Goal: Transaction & Acquisition: Obtain resource

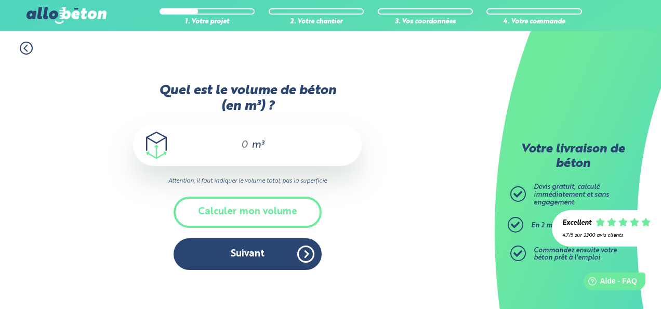
click at [230, 143] on div "m³" at bounding box center [247, 145] width 229 height 42
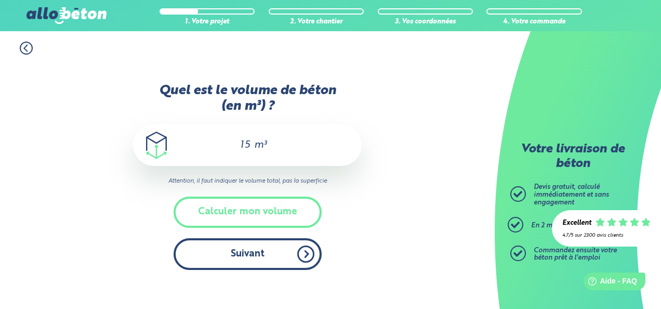
type input "15"
click at [255, 253] on button "Suivant" at bounding box center [248, 254] width 148 height 32
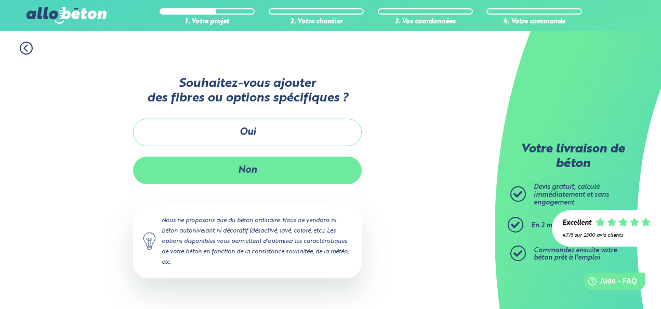
click at [270, 171] on button "Non" at bounding box center [247, 170] width 229 height 28
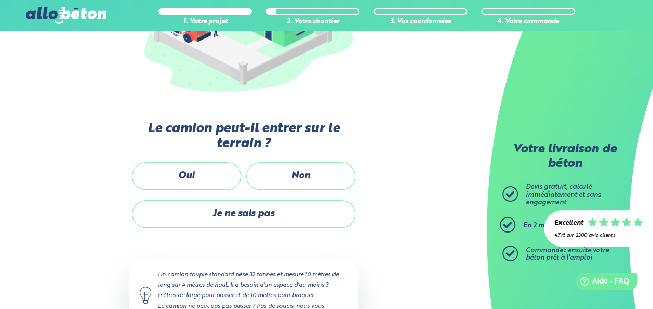
scroll to position [202, 0]
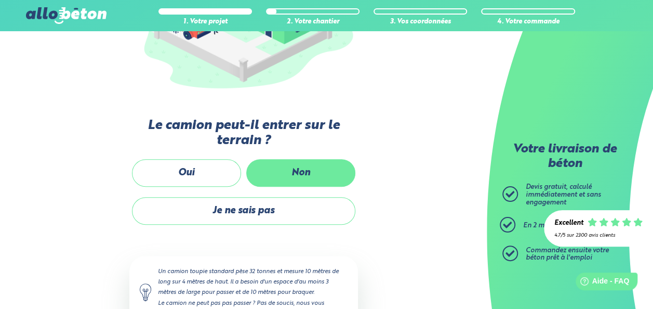
click at [309, 169] on label "Non" at bounding box center [300, 173] width 109 height 28
click at [0, 0] on input "Non" at bounding box center [0, 0] width 0 height 0
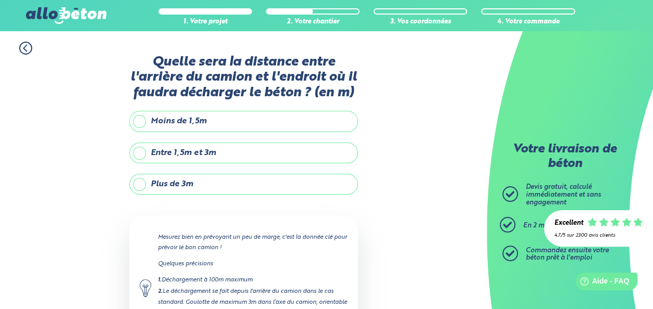
click at [165, 185] on label "Plus de 3m" at bounding box center [243, 184] width 229 height 21
click at [0, 0] on input "Plus de 3m" at bounding box center [0, 0] width 0 height 0
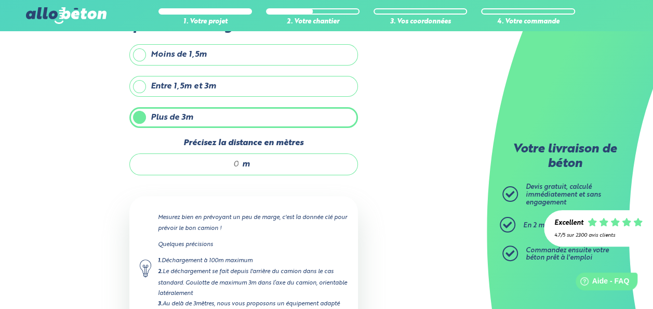
scroll to position [71, 0]
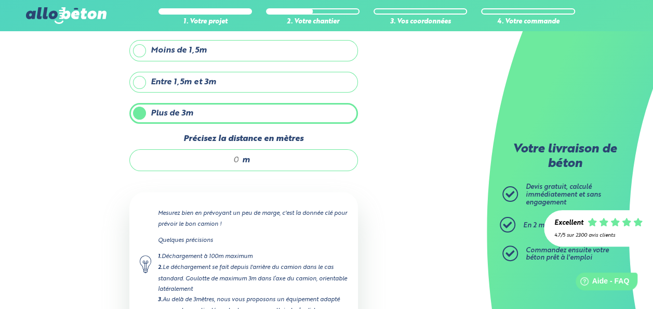
click at [227, 161] on input "Précisez la distance en mètres" at bounding box center [189, 160] width 99 height 10
type input "20"
click at [371, 212] on div "1. Votre projet 2. Votre chantier 3. Vos coordonnées 4. Votre commande Quelle s…" at bounding box center [243, 180] width 487 height 439
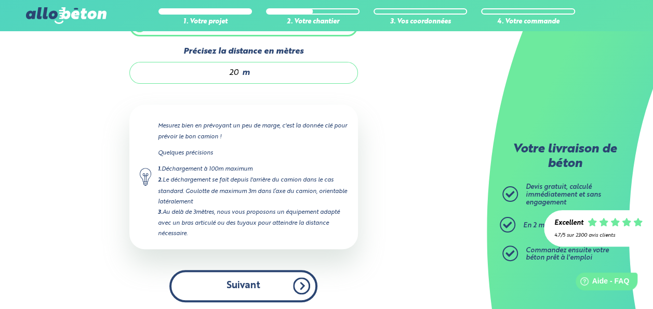
click at [253, 273] on button "Suivant" at bounding box center [243, 286] width 148 height 32
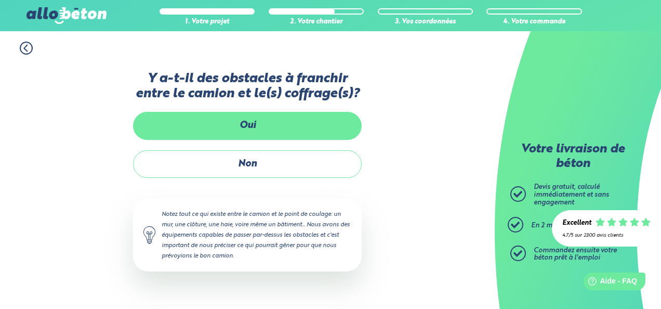
click at [266, 133] on label "Oui" at bounding box center [247, 126] width 229 height 28
click at [0, 0] on input "Oui" at bounding box center [0, 0] width 0 height 0
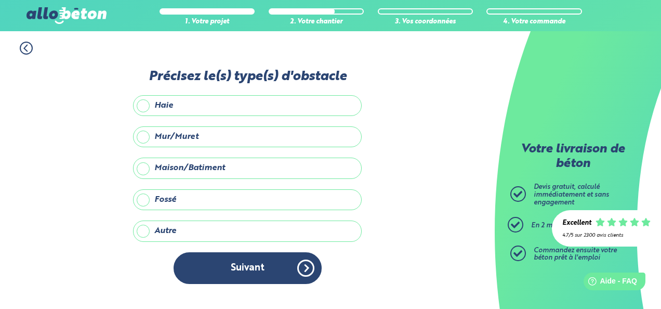
click at [210, 169] on label "Maison/Batiment" at bounding box center [247, 167] width 229 height 21
click at [0, 0] on input "Maison/Batiment" at bounding box center [0, 0] width 0 height 0
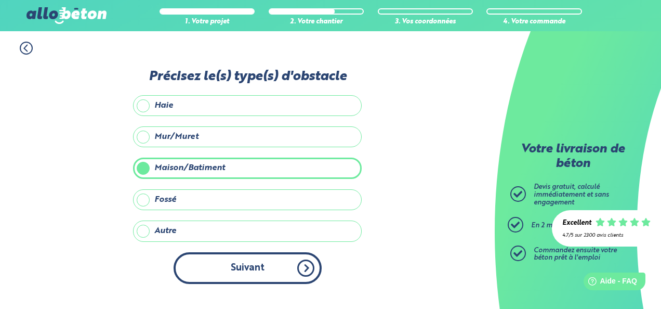
click at [251, 266] on button "Suivant" at bounding box center [248, 268] width 148 height 32
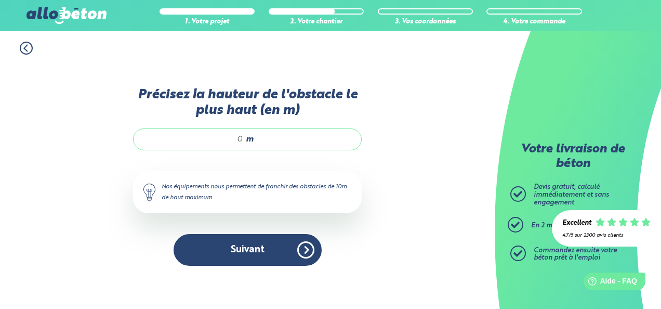
click at [238, 140] on input "Précisez la hauteur de l'obstacle le plus haut (en m)" at bounding box center [193, 139] width 99 height 10
type input "'"
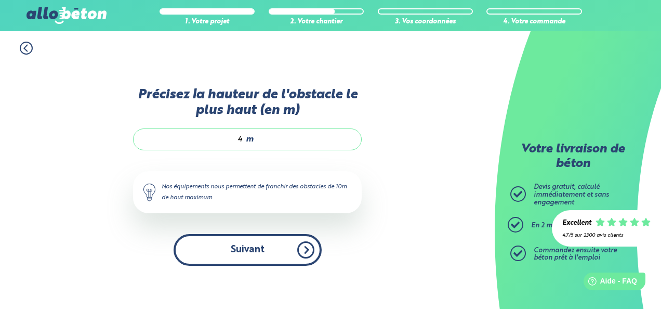
type input "4"
click at [275, 260] on button "Suivant" at bounding box center [248, 250] width 148 height 32
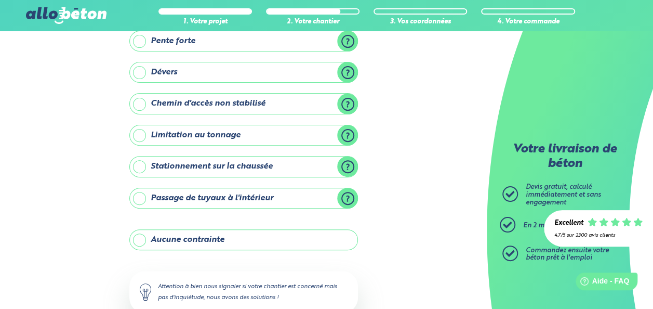
scroll to position [113, 0]
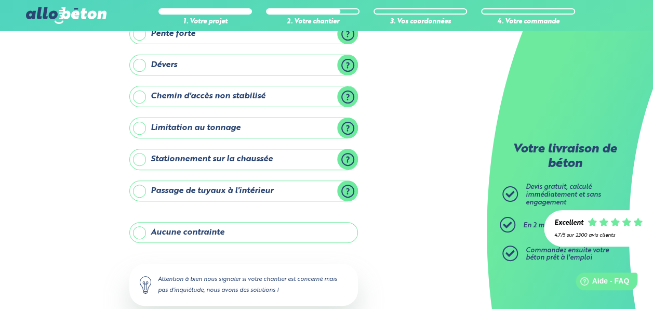
click at [139, 160] on label "Stationnement sur la chaussée" at bounding box center [243, 159] width 229 height 21
click at [0, 0] on input "Stationnement sur la chaussée" at bounding box center [0, 0] width 0 height 0
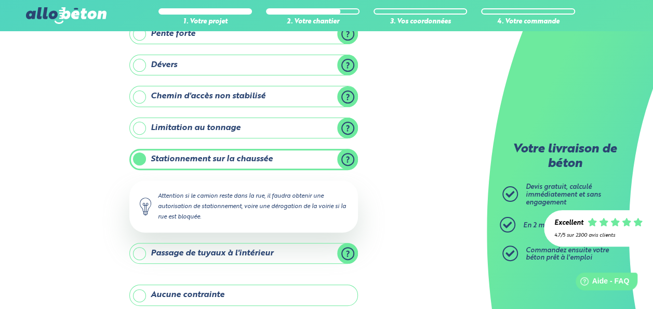
click at [98, 176] on div "1. Votre projet 2. Votre chantier 3. Vos coordonnées 4. Votre commande Y-a t-il…" at bounding box center [243, 174] width 487 height 513
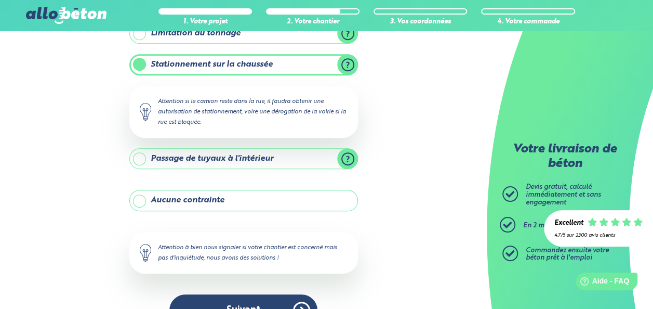
scroll to position [233, 0]
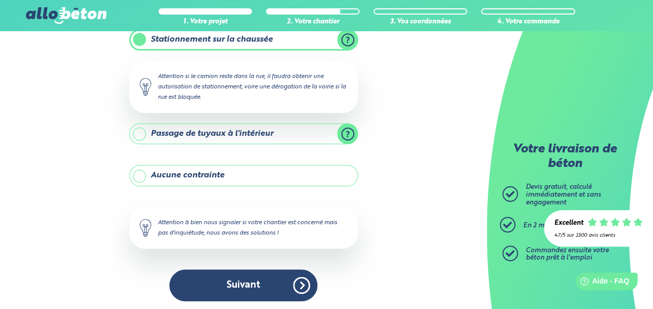
click at [349, 131] on label "Passage de tuyaux à l'intérieur" at bounding box center [243, 133] width 229 height 21
click at [0, 0] on input "Passage de tuyaux à l'intérieur" at bounding box center [0, 0] width 0 height 0
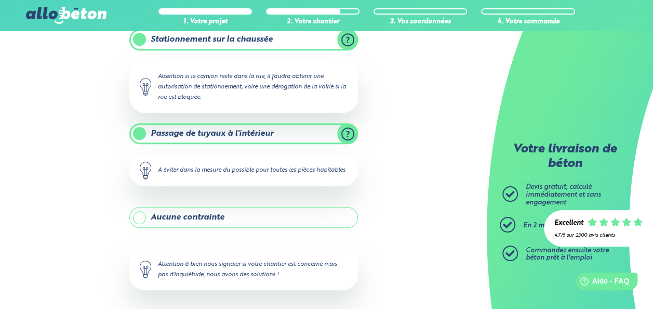
click at [349, 131] on label "Passage de tuyaux à l'intérieur" at bounding box center [243, 133] width 229 height 21
click at [0, 0] on input "Passage de tuyaux à l'intérieur" at bounding box center [0, 0] width 0 height 0
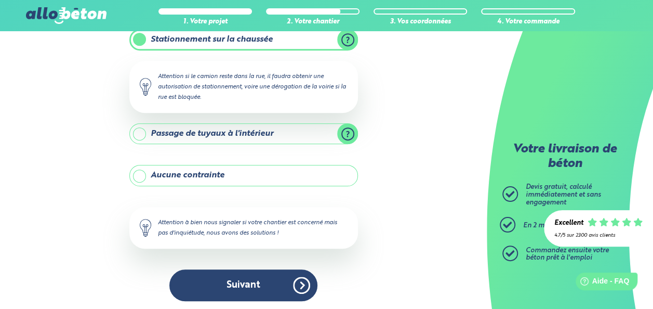
click at [141, 171] on label "Aucune contrainte" at bounding box center [243, 175] width 229 height 21
click at [0, 0] on input "Aucune contrainte" at bounding box center [0, 0] width 0 height 0
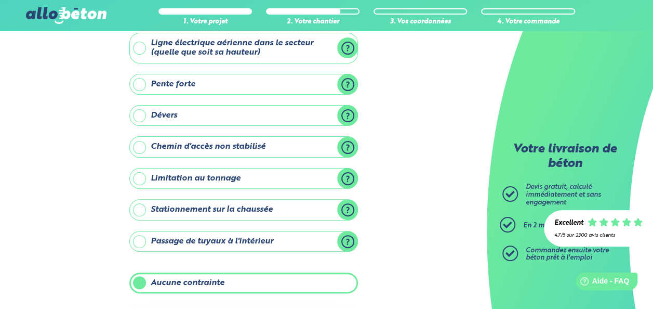
scroll to position [57, 0]
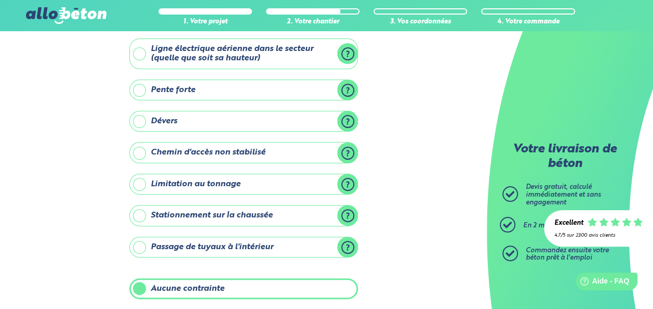
click at [141, 217] on label "Stationnement sur la chaussée" at bounding box center [243, 215] width 229 height 21
click at [0, 0] on input "Stationnement sur la chaussée" at bounding box center [0, 0] width 0 height 0
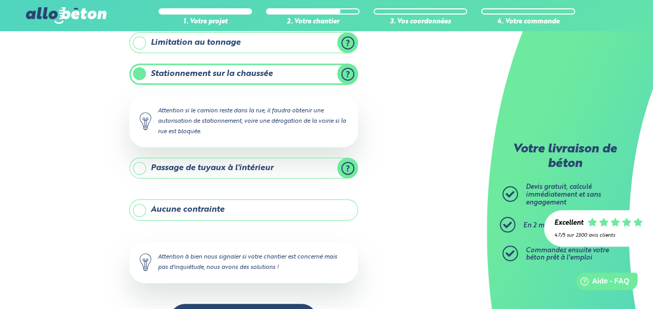
scroll to position [233, 0]
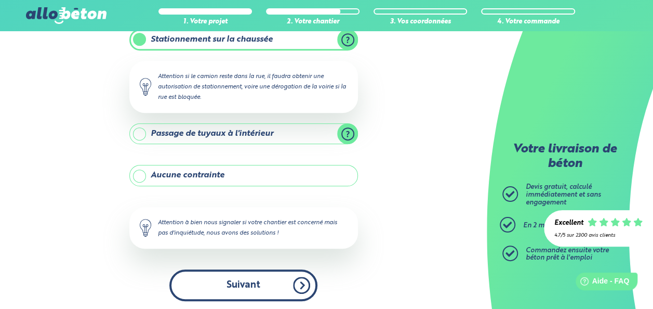
click at [289, 290] on button "Suivant" at bounding box center [243, 285] width 148 height 32
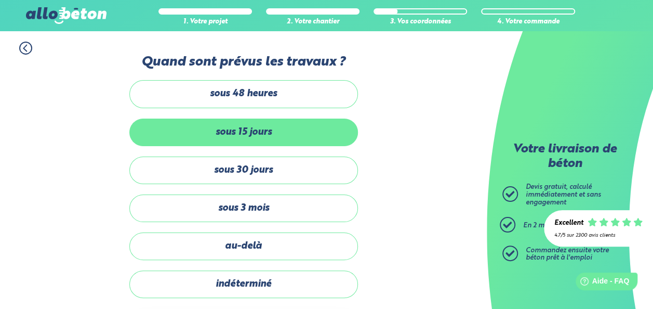
click at [245, 133] on label "sous 15 jours" at bounding box center [243, 132] width 229 height 28
click at [0, 0] on input "sous 15 jours" at bounding box center [0, 0] width 0 height 0
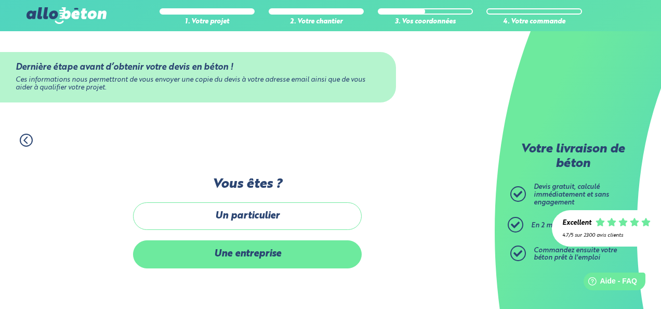
click at [271, 261] on label "Une entreprise" at bounding box center [247, 254] width 229 height 28
click at [0, 0] on input "Une entreprise" at bounding box center [0, 0] width 0 height 0
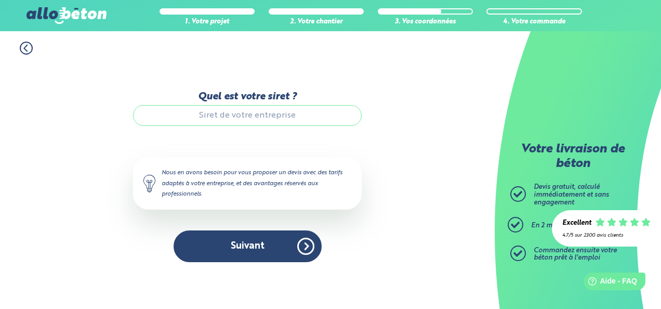
click at [237, 122] on input "Quel est votre siret ?" at bounding box center [247, 115] width 229 height 21
paste input "52256680100034"
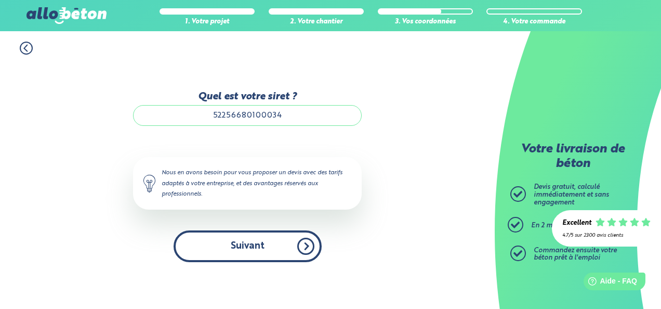
type input "52256680100034"
click at [249, 252] on button "Suivant" at bounding box center [248, 246] width 148 height 32
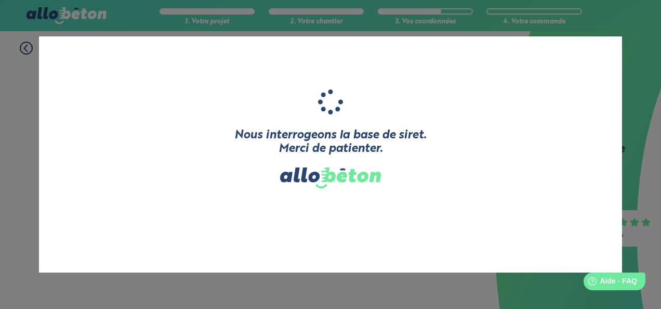
type input "MIHUT"
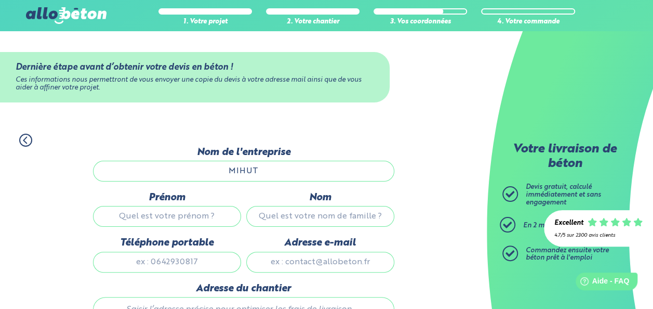
click at [181, 214] on input "Prénom" at bounding box center [167, 216] width 148 height 21
type input "LUCIAN ANTON"
type input "MIHUT"
click at [168, 255] on input "Téléphone portable" at bounding box center [167, 261] width 148 height 21
type input "0762824650"
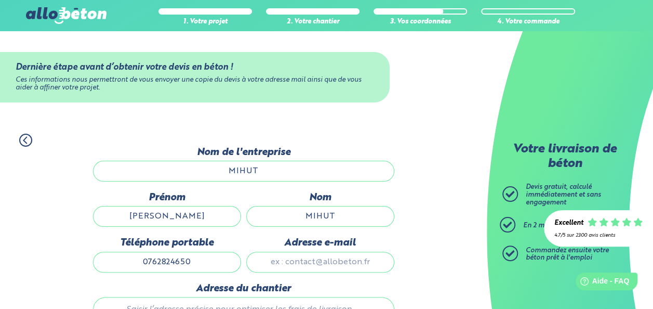
click at [291, 258] on input "Adresse e-mail" at bounding box center [320, 261] width 148 height 21
type input "mihut87@gmail.com"
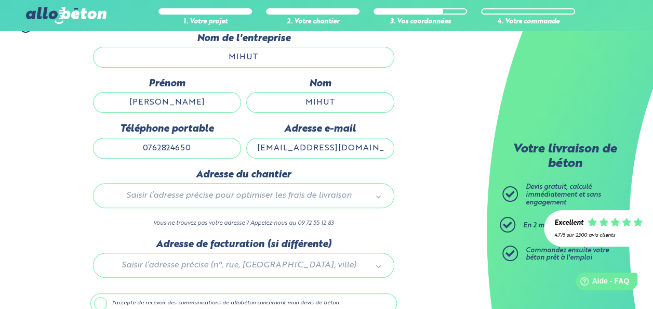
scroll to position [135, 0]
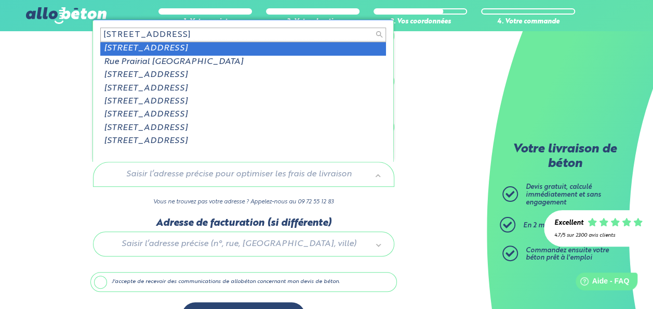
type input "1 rue prairial, 9325"
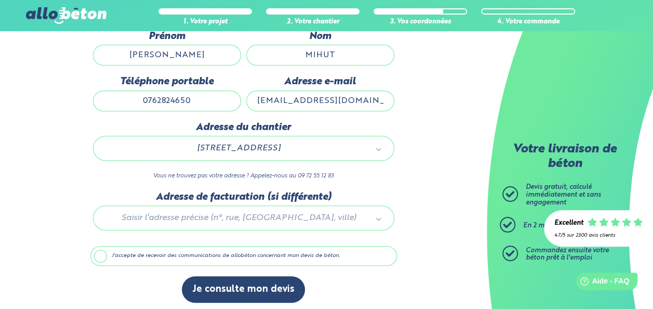
scroll to position [163, 0]
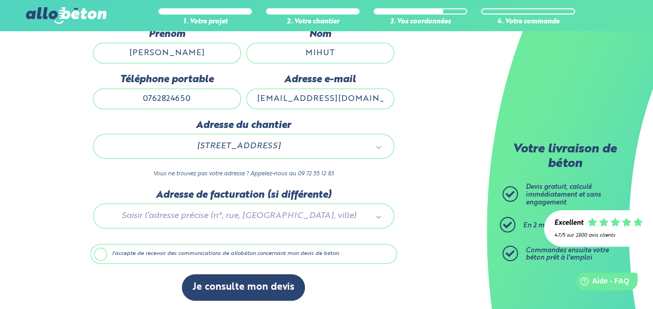
click at [98, 249] on label "J'accepte de recevoir des communications de allobéton concernant mon devis de b…" at bounding box center [243, 254] width 307 height 20
click at [0, 0] on input "J'accepte de recevoir des communications de allobéton concernant mon devis de b…" at bounding box center [0, 0] width 0 height 0
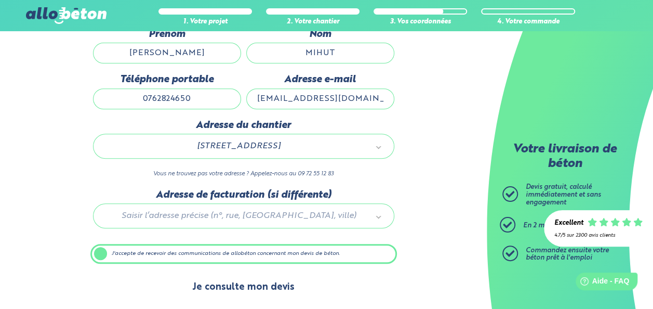
click at [245, 283] on button "Je consulte mon devis" at bounding box center [243, 287] width 123 height 26
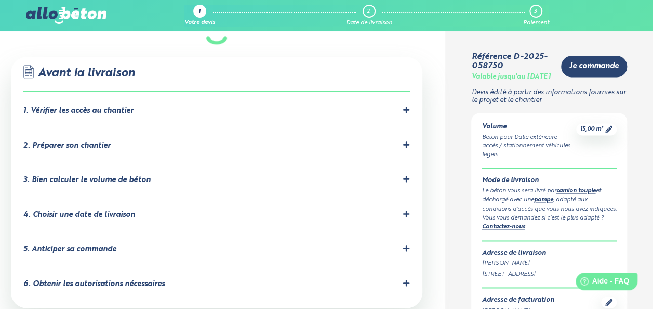
scroll to position [672, 0]
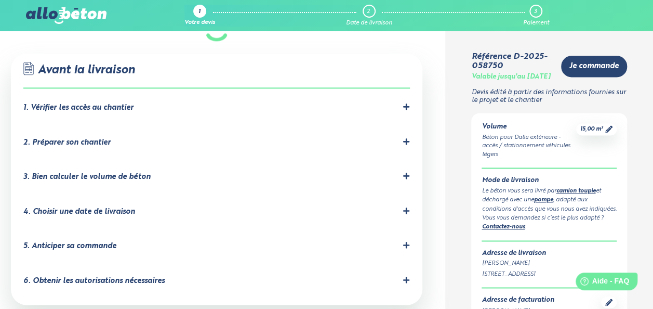
click at [405, 172] on icon at bounding box center [406, 175] width 7 height 7
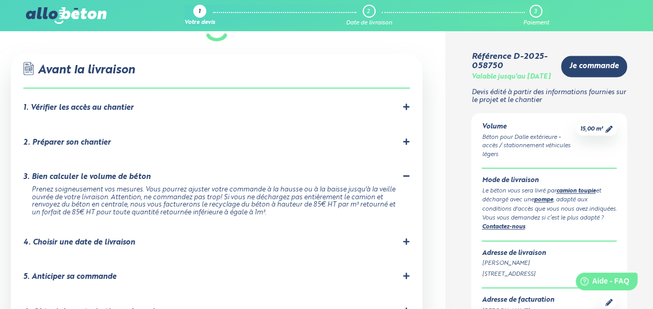
click at [409, 138] on icon at bounding box center [406, 141] width 7 height 7
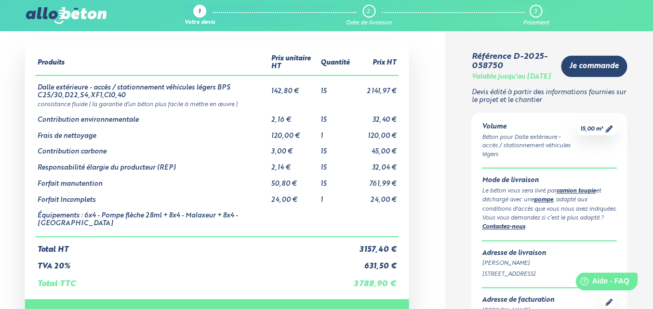
scroll to position [41, 0]
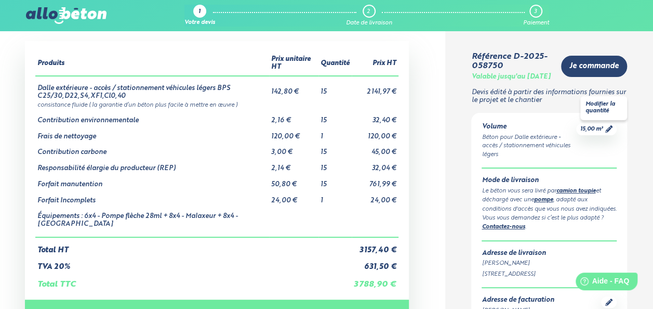
click at [597, 133] on span "15,00 m³" at bounding box center [591, 129] width 23 height 8
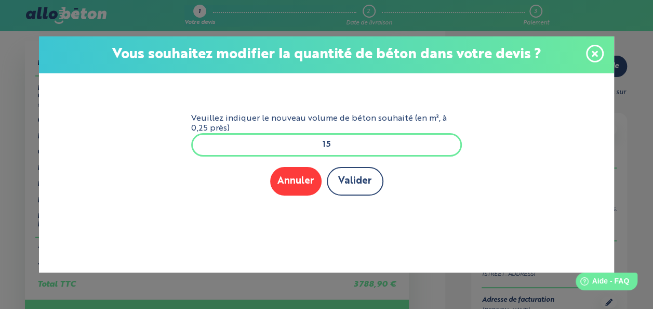
click at [355, 189] on button "Valider" at bounding box center [355, 181] width 57 height 29
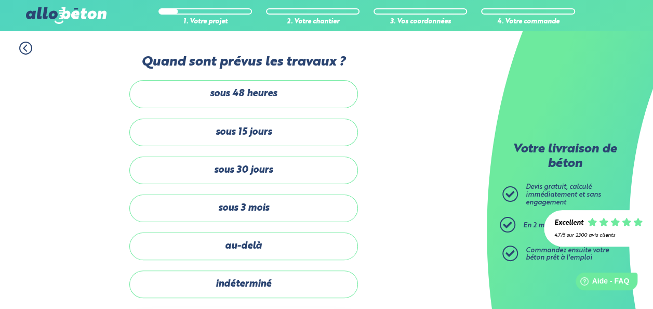
scroll to position [233, 0]
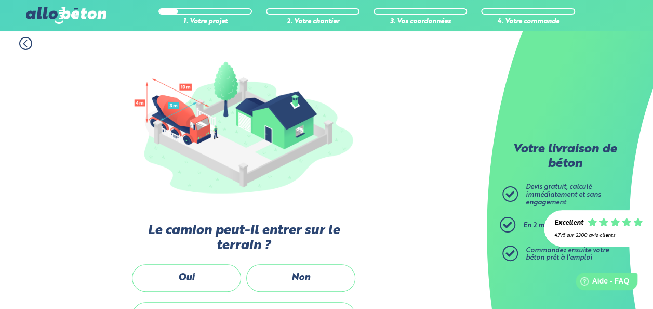
scroll to position [96, 0]
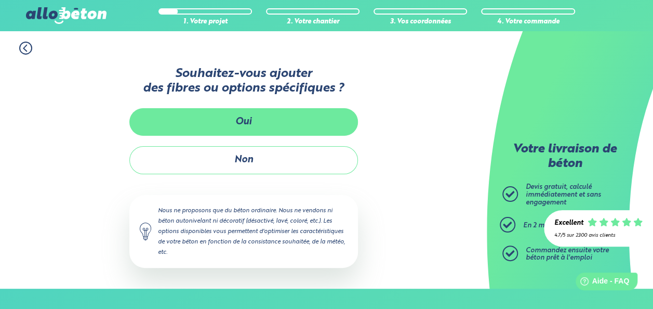
click at [243, 134] on button "Oui" at bounding box center [243, 122] width 229 height 28
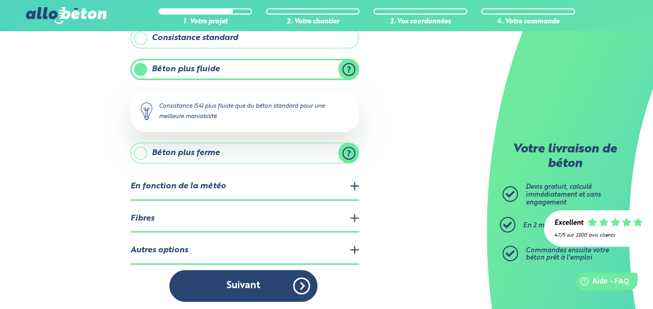
scroll to position [104, 0]
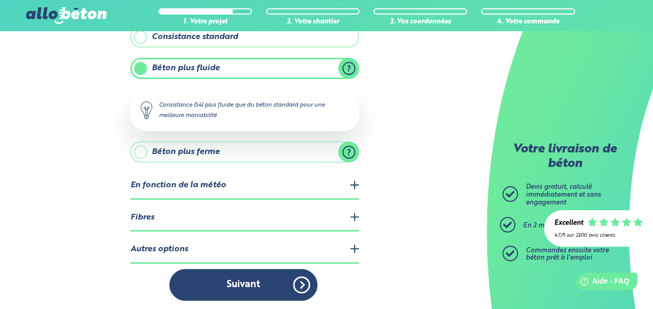
click at [356, 248] on legend "Autres options" at bounding box center [244, 249] width 229 height 26
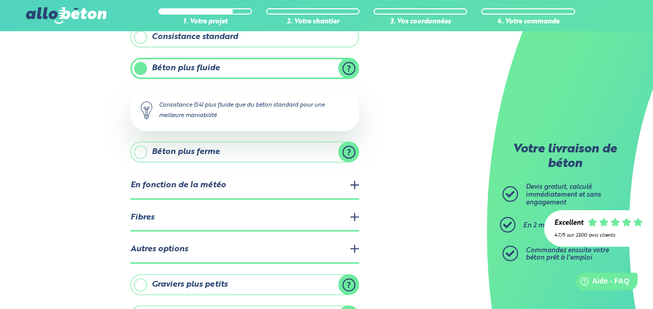
scroll to position [171, 0]
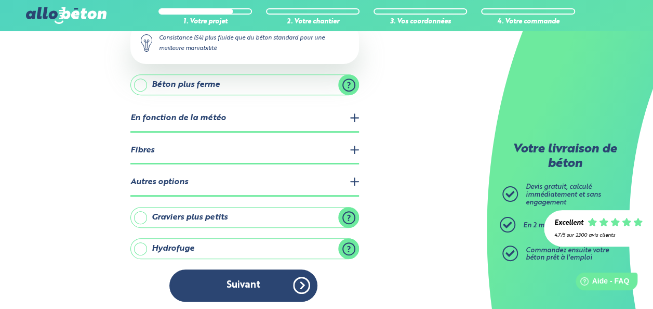
click at [139, 218] on label "Graviers plus petits" at bounding box center [244, 217] width 229 height 21
click at [0, 0] on input "Graviers plus petits" at bounding box center [0, 0] width 0 height 0
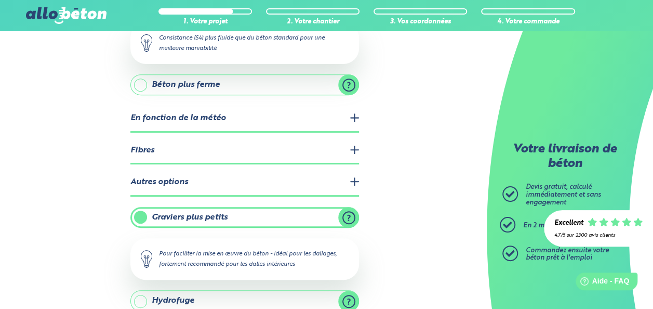
scroll to position [224, 0]
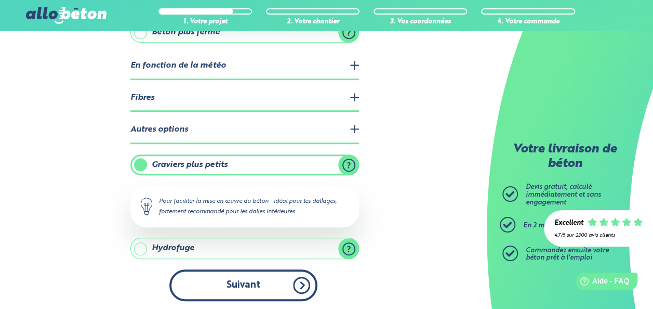
click at [291, 283] on button "Suivant" at bounding box center [243, 285] width 148 height 32
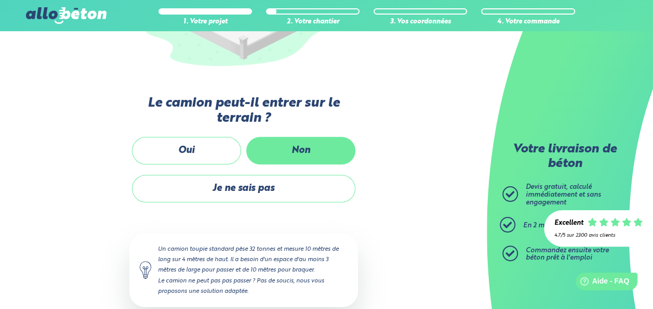
click at [282, 139] on label "Non" at bounding box center [300, 151] width 109 height 28
click at [0, 0] on input "Non" at bounding box center [0, 0] width 0 height 0
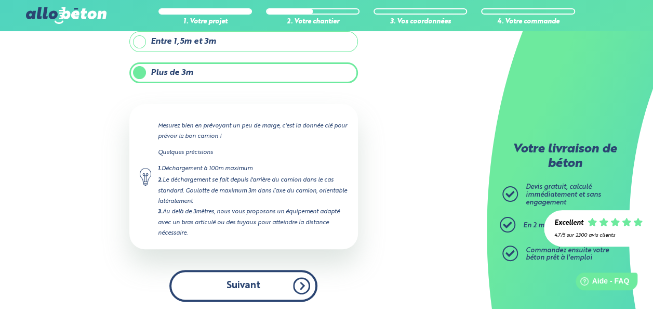
click at [284, 279] on button "Suivant" at bounding box center [243, 286] width 148 height 32
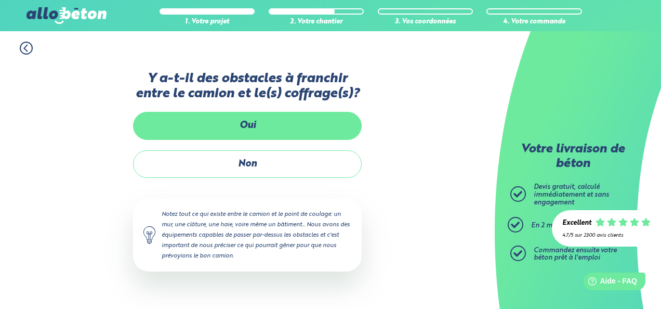
click at [277, 128] on label "Oui" at bounding box center [247, 126] width 229 height 28
click at [0, 0] on input "Oui" at bounding box center [0, 0] width 0 height 0
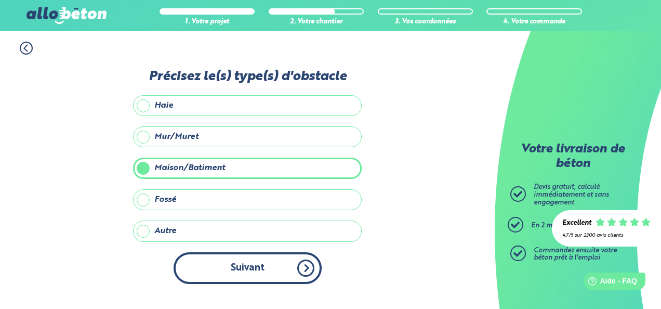
click at [284, 270] on button "Suivant" at bounding box center [248, 268] width 148 height 32
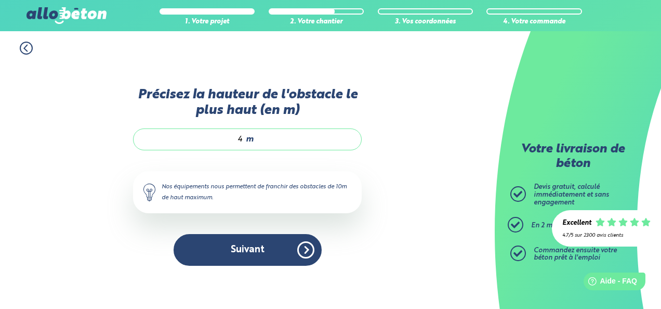
click at [284, 270] on div "Précisez la hauteur de l'obstacle le plus haut (en m) 4 m Nos équipements nous …" at bounding box center [247, 181] width 229 height 189
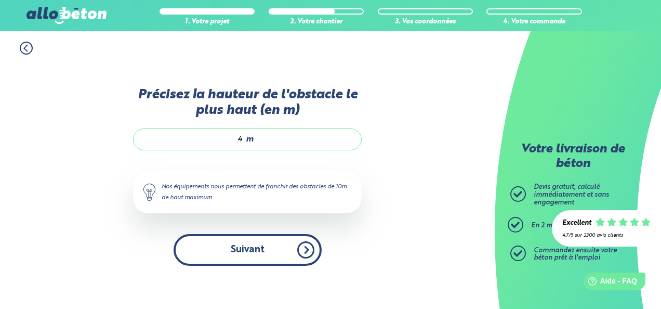
click at [281, 260] on button "Suivant" at bounding box center [248, 250] width 148 height 32
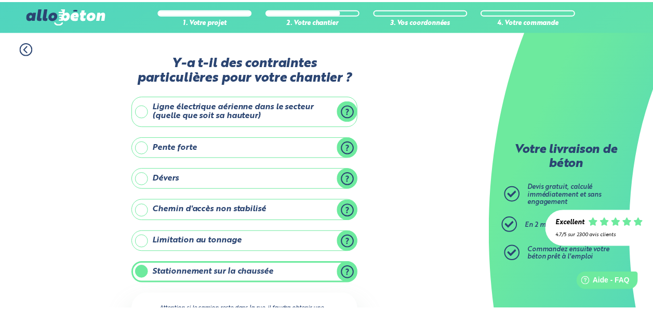
scroll to position [233, 0]
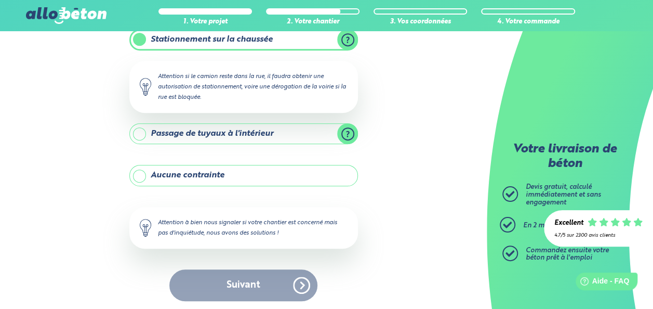
click at [390, 166] on div "1. Votre projet 2. Votre chantier 3. Vos coordonnées 4. Votre commande Y-a t-il…" at bounding box center [243, 54] width 487 height 513
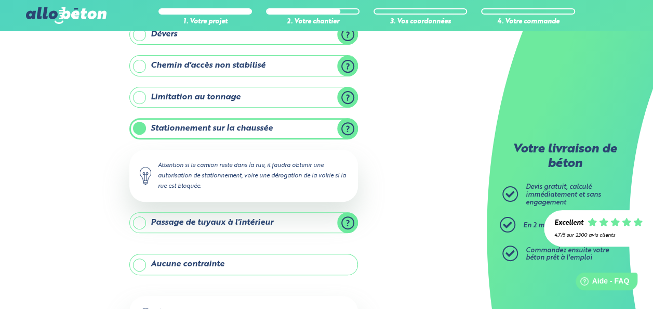
scroll to position [142, 0]
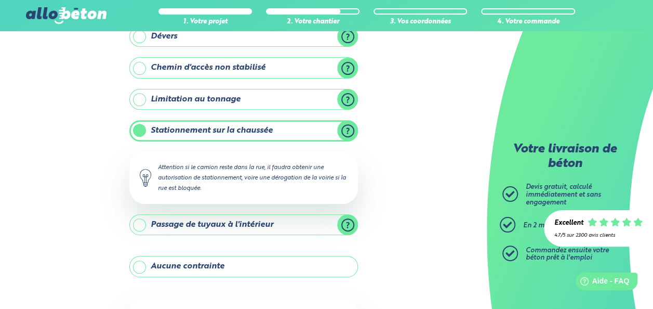
click at [137, 128] on label "Stationnement sur la chaussée" at bounding box center [243, 130] width 229 height 21
click at [0, 0] on input "Stationnement sur la chaussée" at bounding box center [0, 0] width 0 height 0
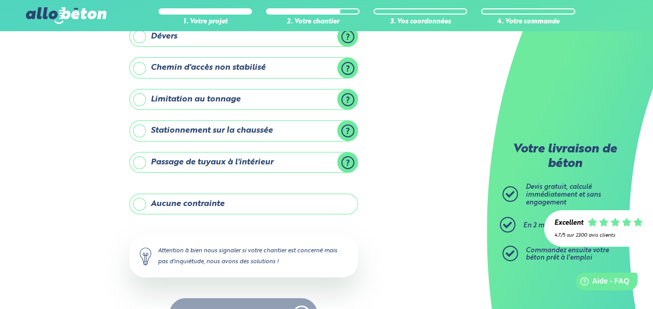
click at [137, 128] on label "Stationnement sur la chaussée" at bounding box center [243, 130] width 229 height 21
click at [0, 0] on input "Stationnement sur la chaussée" at bounding box center [0, 0] width 0 height 0
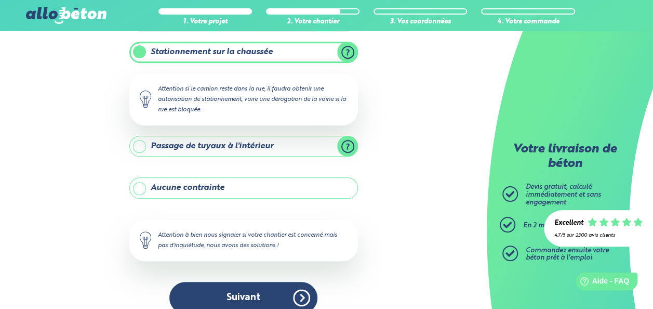
scroll to position [233, 0]
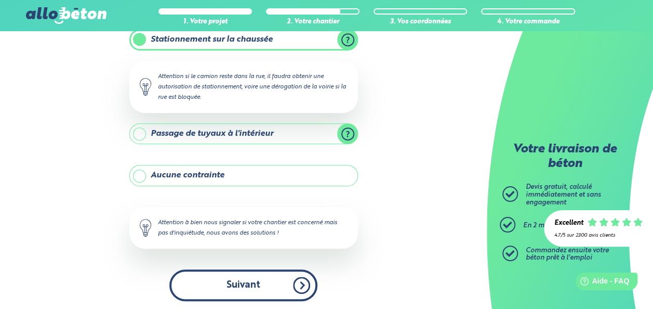
click at [228, 281] on button "Suivant" at bounding box center [243, 285] width 148 height 32
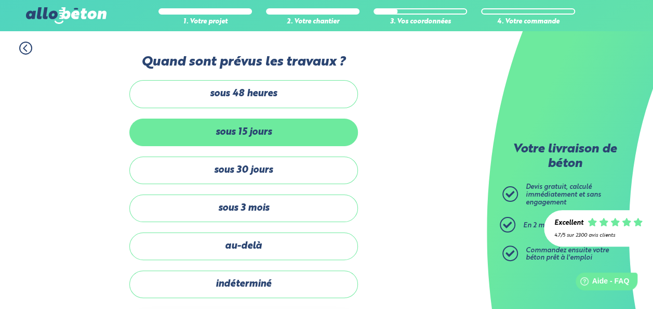
click at [277, 122] on label "sous 15 jours" at bounding box center [243, 132] width 229 height 28
click at [0, 0] on input "sous 15 jours" at bounding box center [0, 0] width 0 height 0
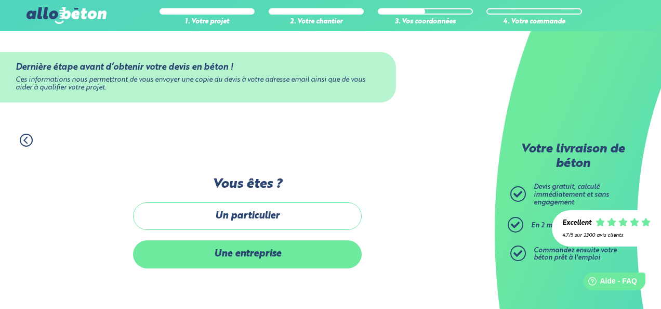
click at [263, 255] on label "Une entreprise" at bounding box center [247, 254] width 229 height 28
click at [0, 0] on input "Une entreprise" at bounding box center [0, 0] width 0 height 0
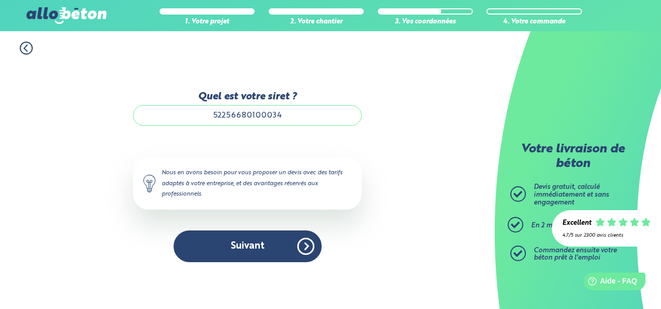
click at [263, 255] on button "Suivant" at bounding box center [248, 246] width 148 height 32
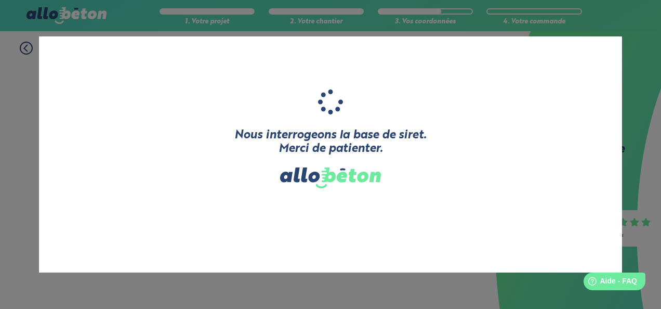
type input "MIHUT"
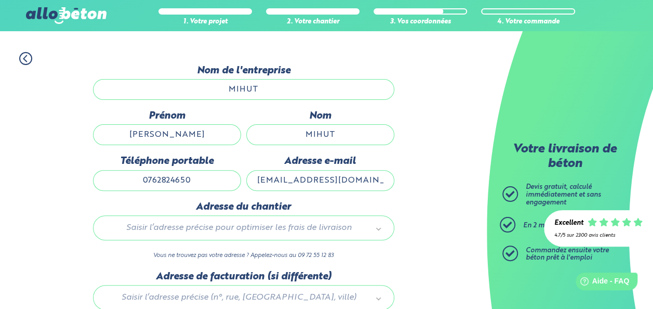
scroll to position [163, 0]
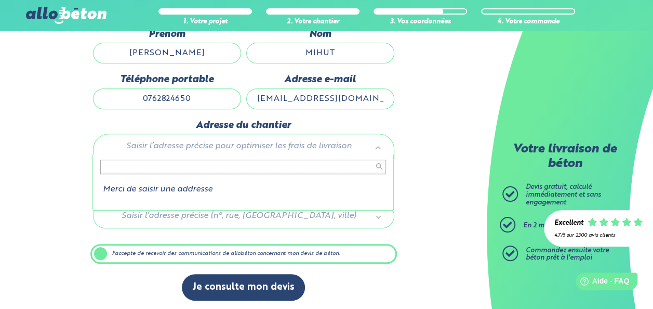
type input "&"
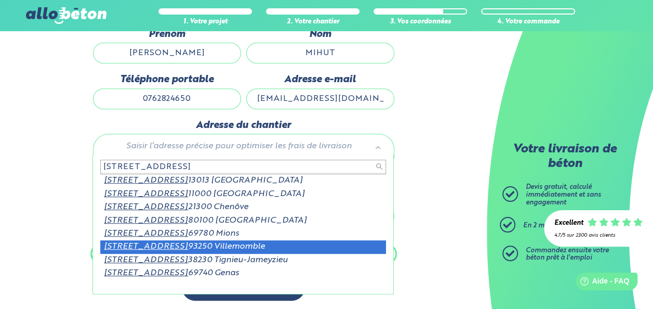
type input "1 rue prairial"
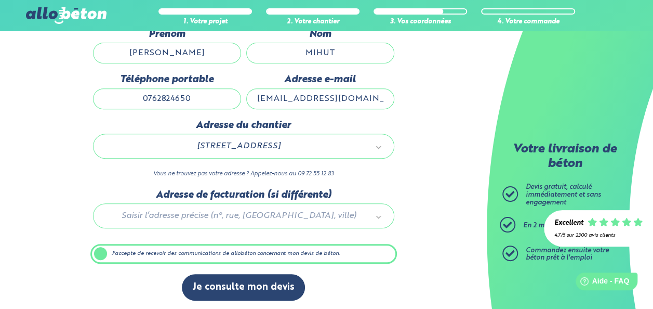
click at [102, 251] on label "J'accepte de recevoir des communications de allobéton concernant mon devis de b…" at bounding box center [243, 254] width 307 height 20
click at [0, 0] on input "J'accepte de recevoir des communications de allobéton concernant mon devis de b…" at bounding box center [0, 0] width 0 height 0
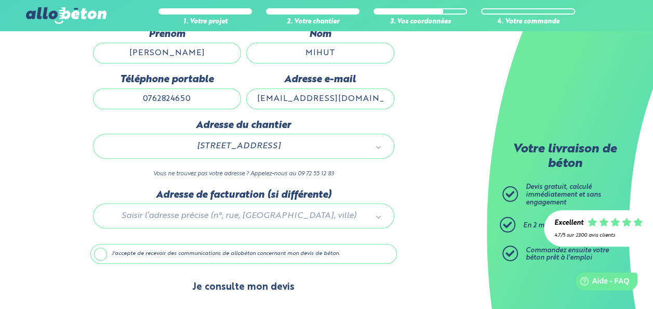
click at [234, 292] on button "Je consulte mon devis" at bounding box center [243, 287] width 123 height 26
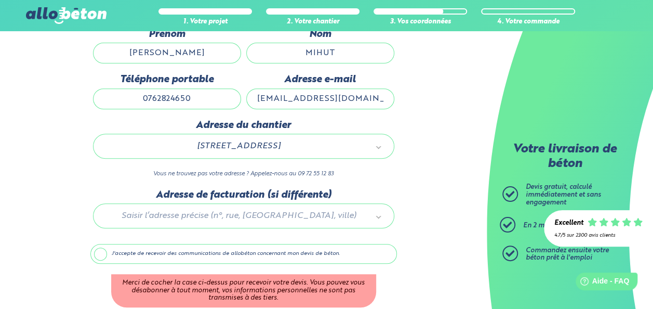
click at [103, 254] on label "J'accepte de recevoir des communications de allobéton concernant mon devis de b…" at bounding box center [243, 254] width 307 height 20
click at [0, 0] on input "J'accepte de recevoir des communications de allobéton concernant mon devis de b…" at bounding box center [0, 0] width 0 height 0
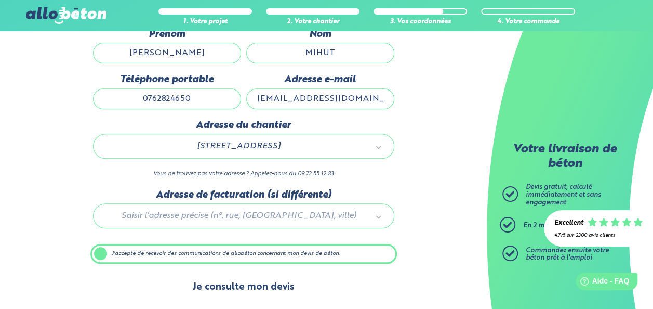
click at [220, 282] on button "Je consulte mon devis" at bounding box center [243, 287] width 123 height 26
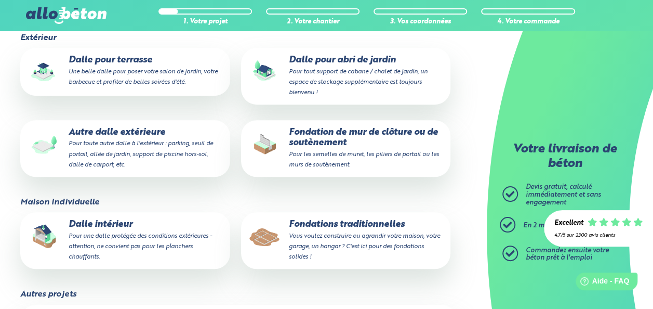
click at [114, 152] on small "Pour toute autre dalle à l'extérieur : parking, seuil de portail, allée de jard…" at bounding box center [140, 153] width 144 height 27
click at [0, 0] on input "Autre dalle extérieure Pour toute autre dalle à l'extérieur : parking, seuil de…" at bounding box center [0, 0] width 0 height 0
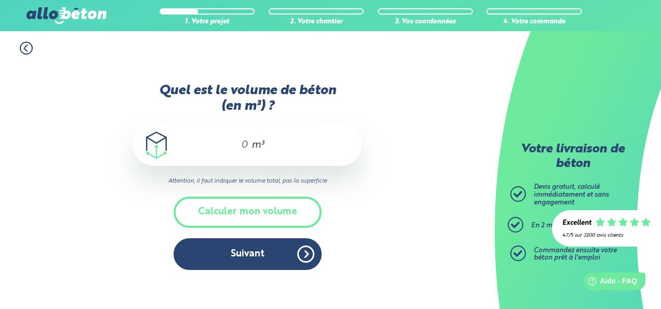
click at [249, 148] on div "m³" at bounding box center [247, 145] width 229 height 42
click at [249, 149] on div "m³" at bounding box center [247, 145] width 229 height 42
type input "&"
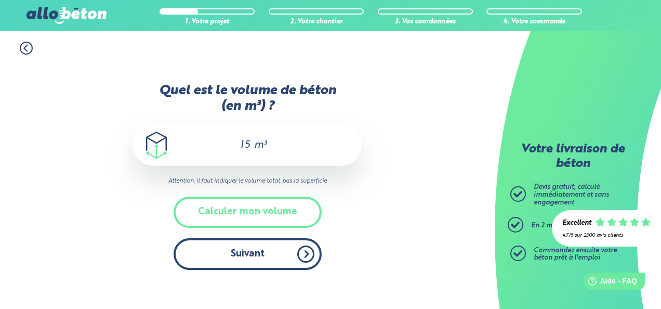
type input "15"
click at [264, 263] on button "Suivant" at bounding box center [248, 254] width 148 height 32
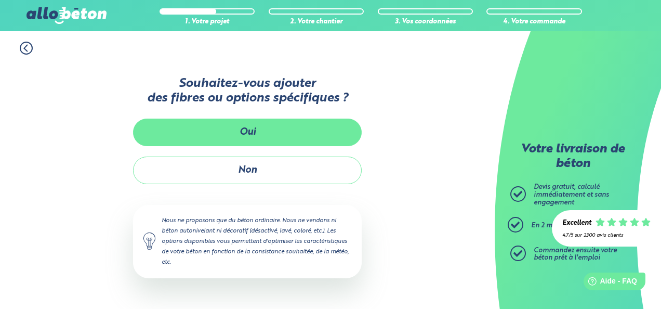
click at [253, 135] on button "Oui" at bounding box center [247, 132] width 229 height 28
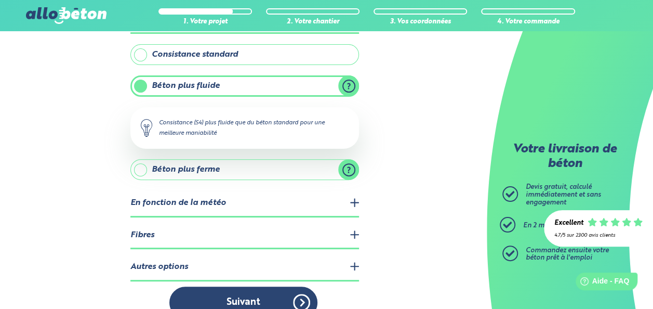
scroll to position [104, 0]
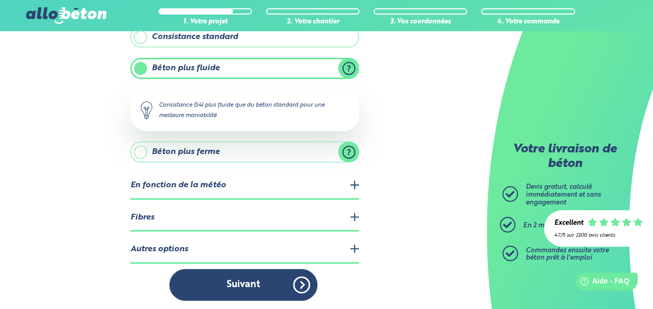
click at [176, 250] on legend "Autres options" at bounding box center [244, 249] width 229 height 26
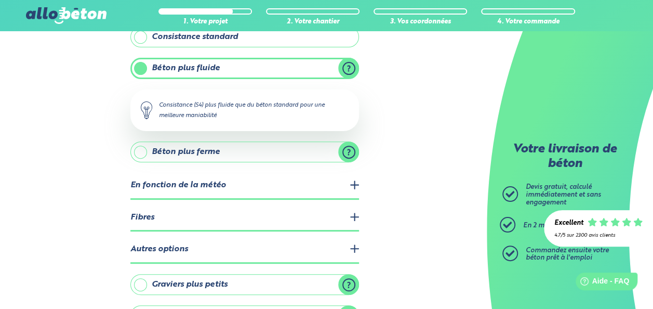
click at [135, 286] on label "Graviers plus petits" at bounding box center [244, 284] width 229 height 21
click at [0, 0] on input "Graviers plus petits" at bounding box center [0, 0] width 0 height 0
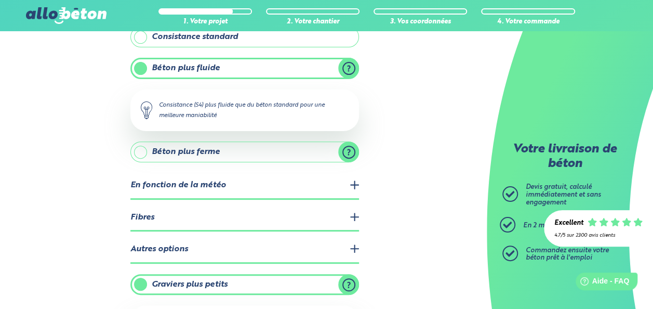
scroll to position [224, 0]
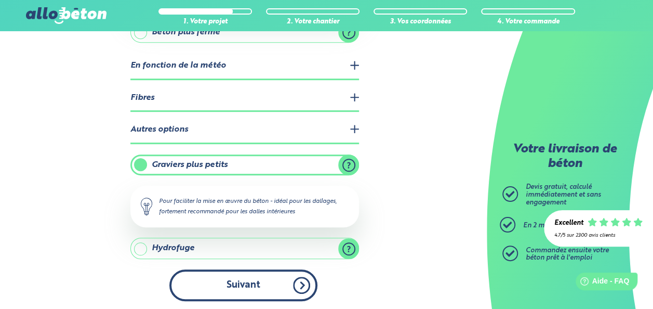
click at [228, 285] on button "Suivant" at bounding box center [243, 285] width 148 height 32
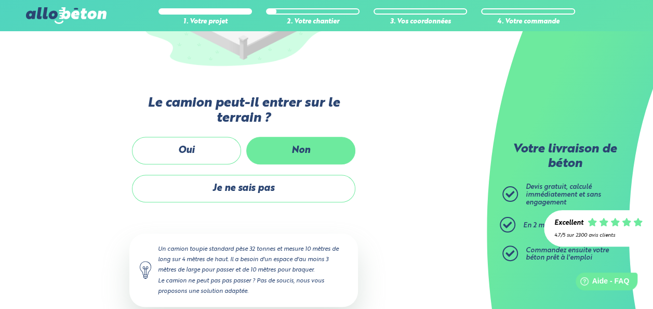
click at [303, 152] on label "Non" at bounding box center [300, 151] width 109 height 28
click at [0, 0] on input "Non" at bounding box center [0, 0] width 0 height 0
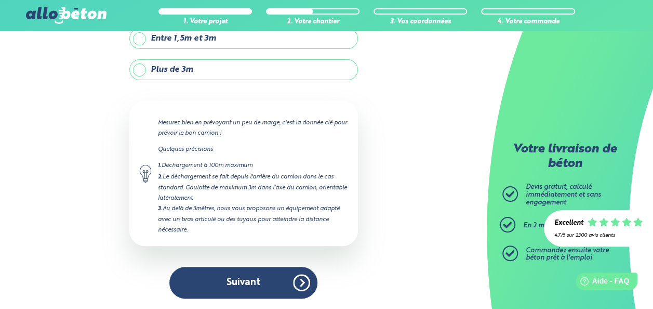
scroll to position [111, 0]
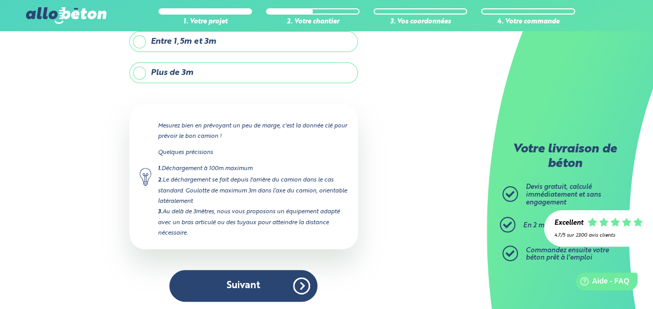
click at [143, 78] on label "Plus de 3m" at bounding box center [243, 72] width 229 height 21
click at [0, 0] on input "Plus de 3m" at bounding box center [0, 0] width 0 height 0
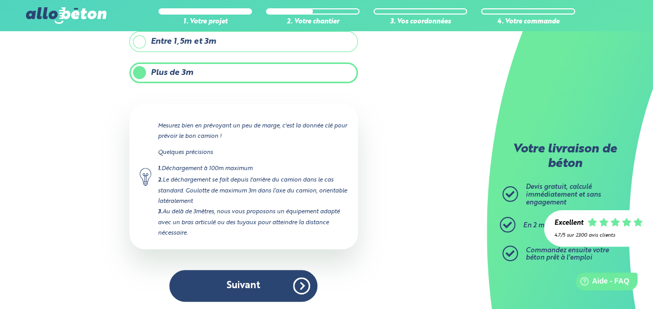
scroll to position [158, 0]
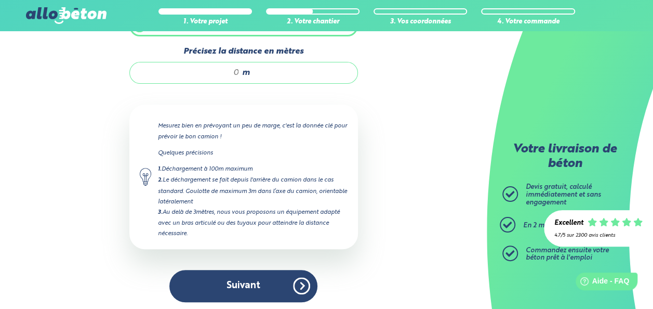
click at [238, 72] on input "Précisez la distance en mètres" at bounding box center [189, 73] width 99 height 10
type input "20"
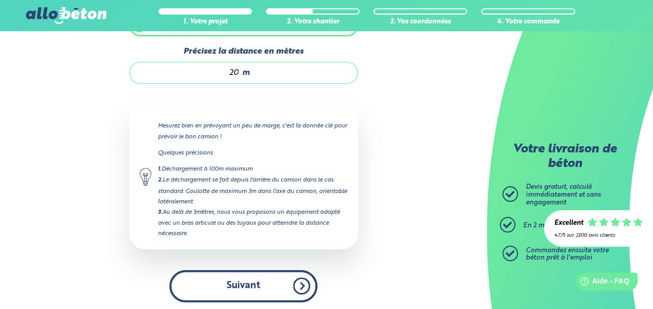
click at [243, 284] on button "Suivant" at bounding box center [243, 286] width 148 height 32
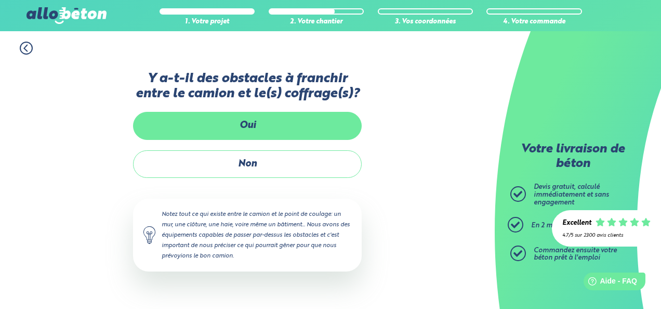
click at [272, 128] on label "Oui" at bounding box center [247, 126] width 229 height 28
click at [0, 0] on input "Oui" at bounding box center [0, 0] width 0 height 0
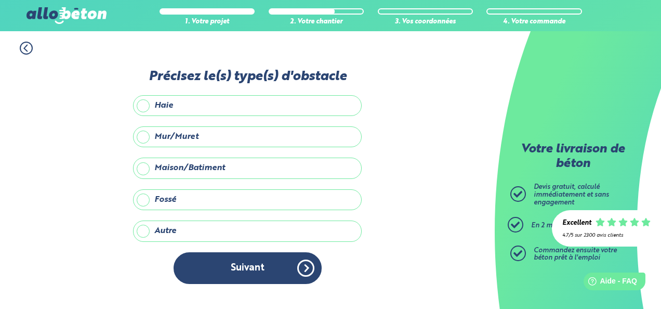
click at [143, 167] on label "Maison/Batiment" at bounding box center [247, 167] width 229 height 21
click at [0, 0] on input "Maison/Batiment" at bounding box center [0, 0] width 0 height 0
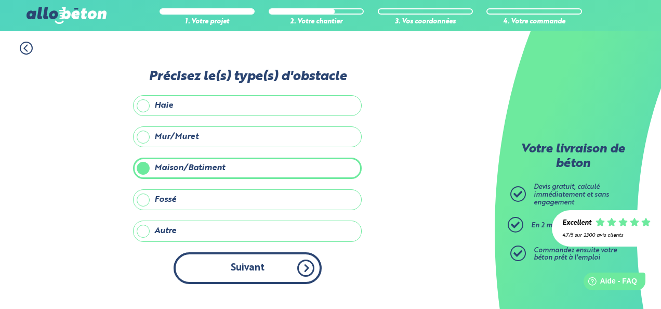
click at [244, 268] on button "Suivant" at bounding box center [248, 268] width 148 height 32
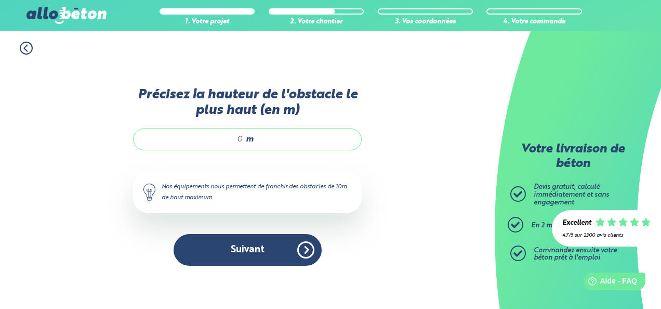
click at [250, 140] on span "m" at bounding box center [250, 139] width 8 height 9
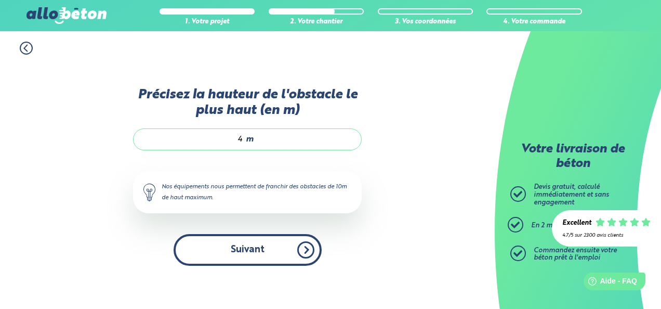
type input "4"
click at [236, 252] on button "Suivant" at bounding box center [248, 250] width 148 height 32
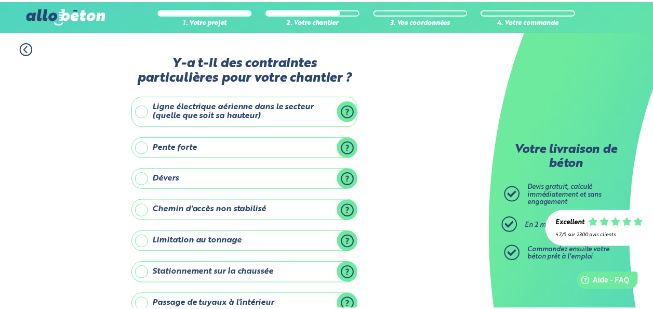
scroll to position [170, 0]
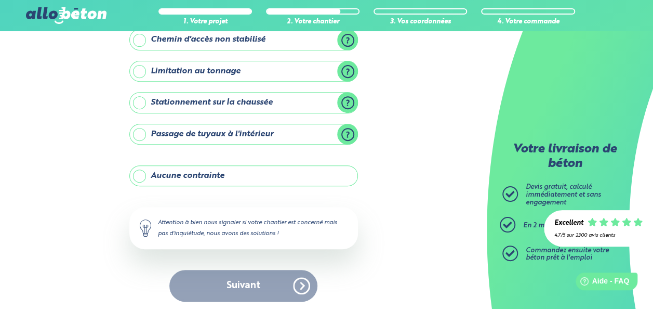
click at [135, 101] on label "Stationnement sur la chaussée" at bounding box center [243, 102] width 229 height 21
click at [0, 0] on input "Stationnement sur la chaussée" at bounding box center [0, 0] width 0 height 0
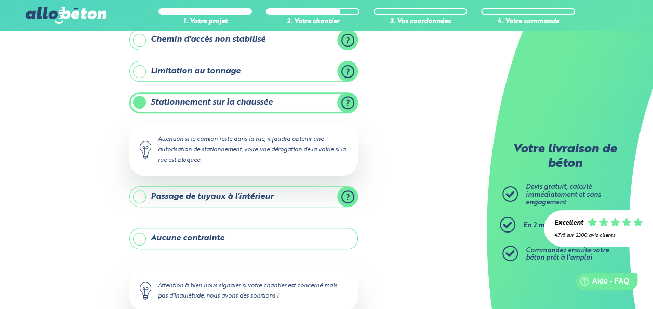
scroll to position [233, 0]
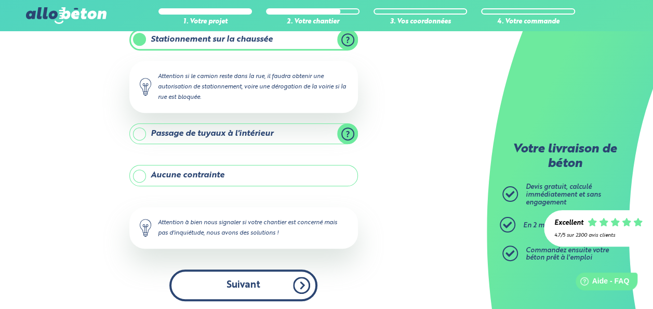
click at [241, 275] on button "Suivant" at bounding box center [243, 285] width 148 height 32
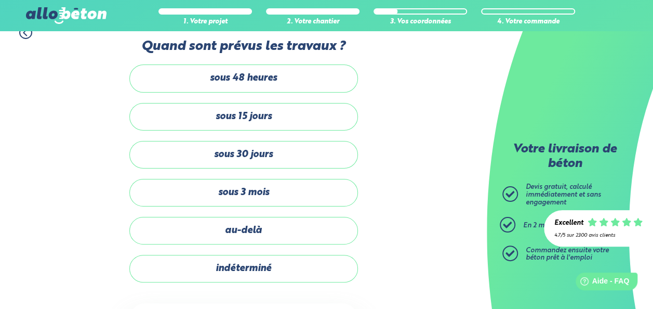
scroll to position [16, 0]
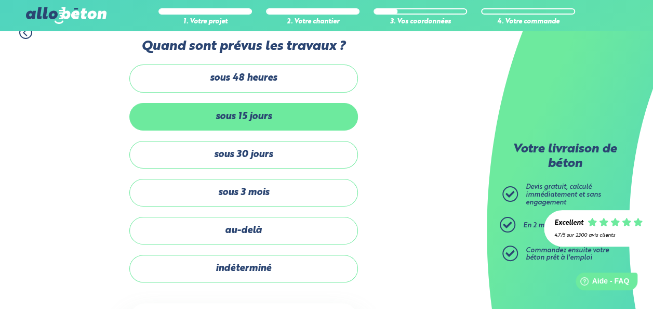
click at [249, 115] on label "sous 15 jours" at bounding box center [243, 117] width 229 height 28
click at [0, 0] on input "sous 15 jours" at bounding box center [0, 0] width 0 height 0
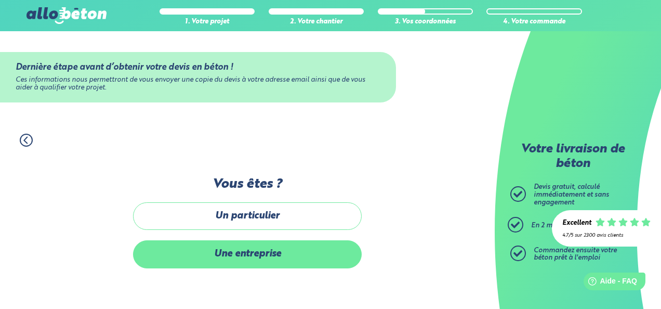
click at [258, 254] on label "Une entreprise" at bounding box center [247, 254] width 229 height 28
click at [0, 0] on input "Une entreprise" at bounding box center [0, 0] width 0 height 0
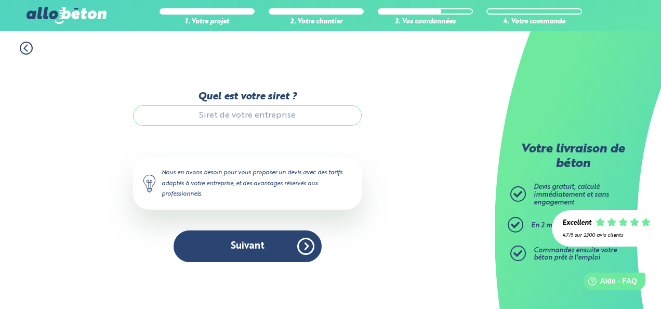
click at [242, 116] on input "Quel est votre siret ?" at bounding box center [247, 115] width 229 height 21
type input "52256680100034"
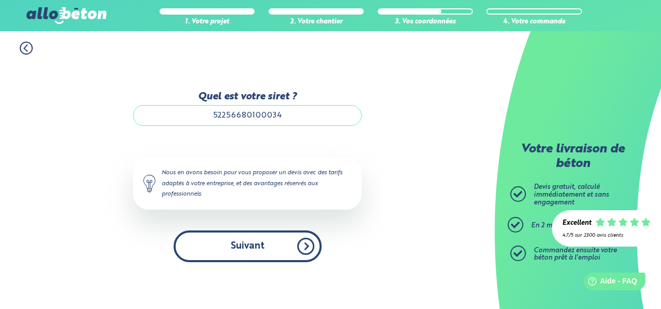
click at [251, 248] on button "Suivant" at bounding box center [248, 246] width 148 height 32
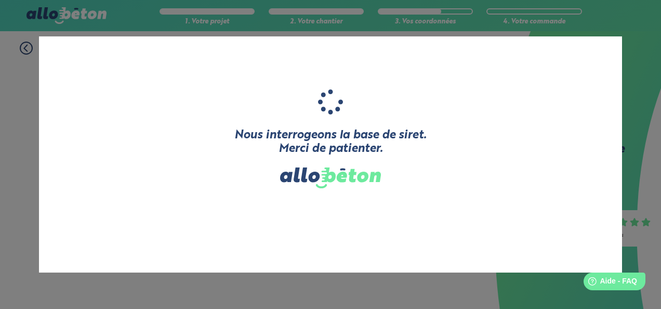
type input "MIHUT"
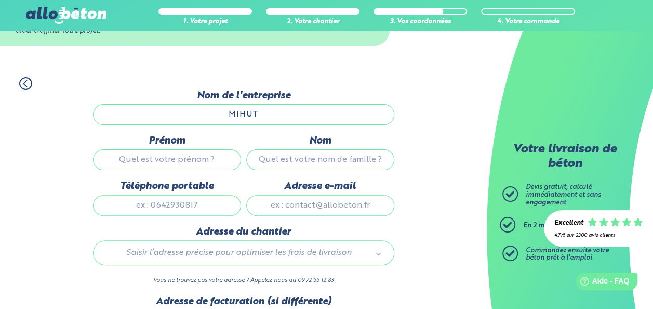
scroll to position [57, 0]
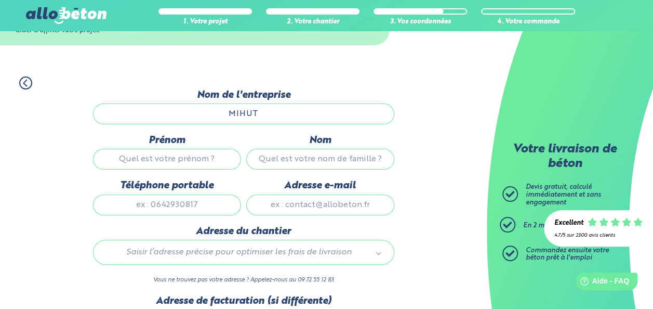
click at [170, 155] on input "Prénom" at bounding box center [167, 159] width 148 height 21
type input "LUCIAN ANTON"
type input "MIHUT"
type input "0762824650"
type input "mihut87@gmail.com"
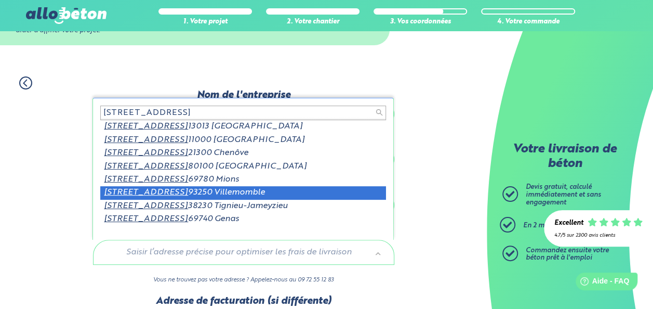
type input "1 RUE PRAIRIAL"
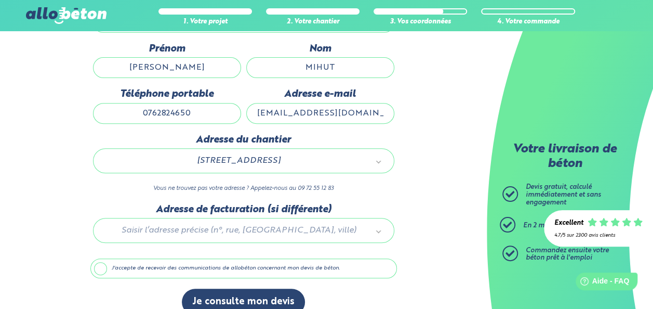
scroll to position [163, 0]
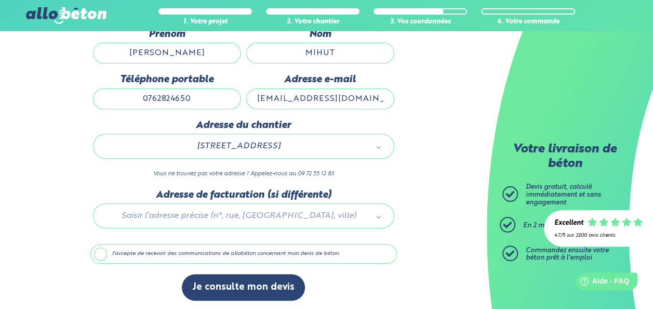
click at [99, 253] on label "J'accepte de recevoir des communications de allobéton concernant mon devis de b…" at bounding box center [243, 254] width 307 height 20
click at [0, 0] on input "J'accepte de recevoir des communications de allobéton concernant mon devis de b…" at bounding box center [0, 0] width 0 height 0
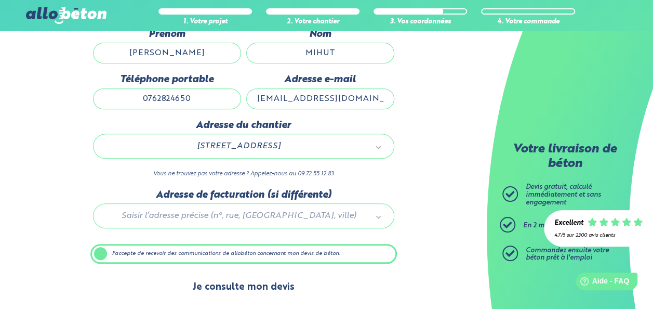
click at [227, 283] on button "Je consulte mon devis" at bounding box center [243, 287] width 123 height 26
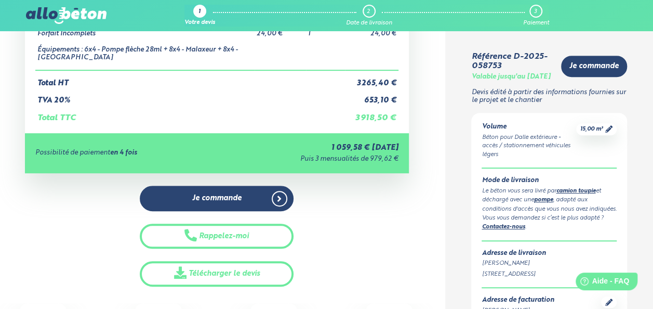
scroll to position [232, 0]
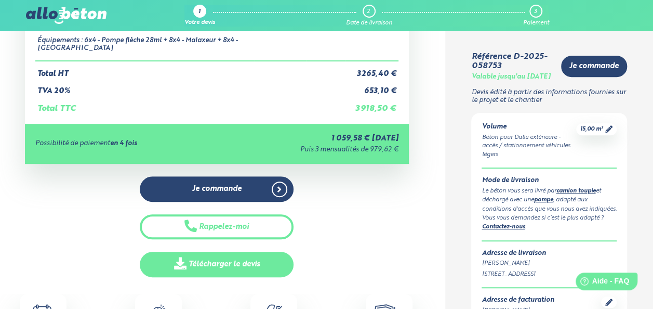
click at [237, 262] on link "Télécharger le devis" at bounding box center [217, 263] width 154 height 25
